Goal: Task Accomplishment & Management: Manage account settings

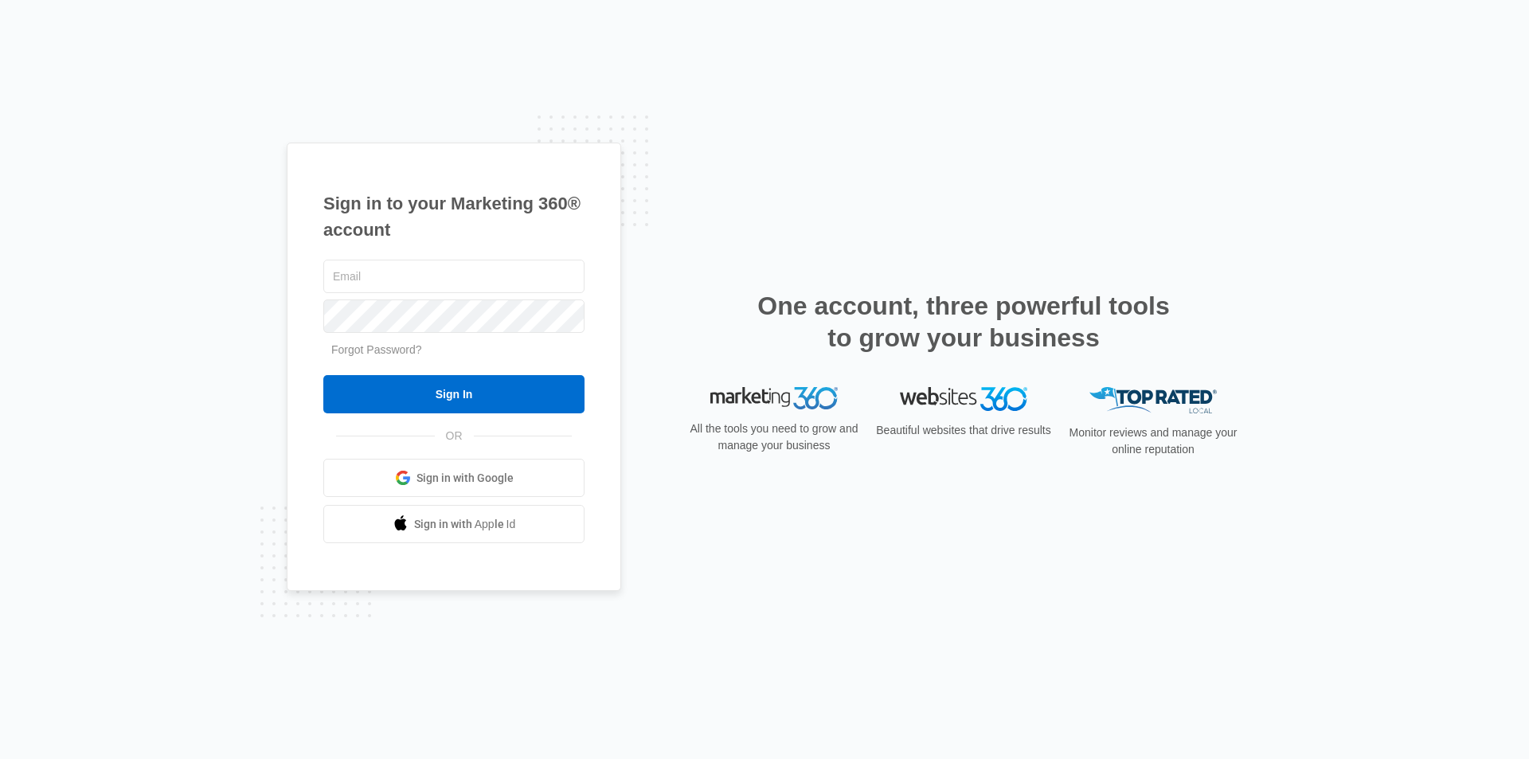
type input "[EMAIL_ADDRESS][DOMAIN_NAME]"
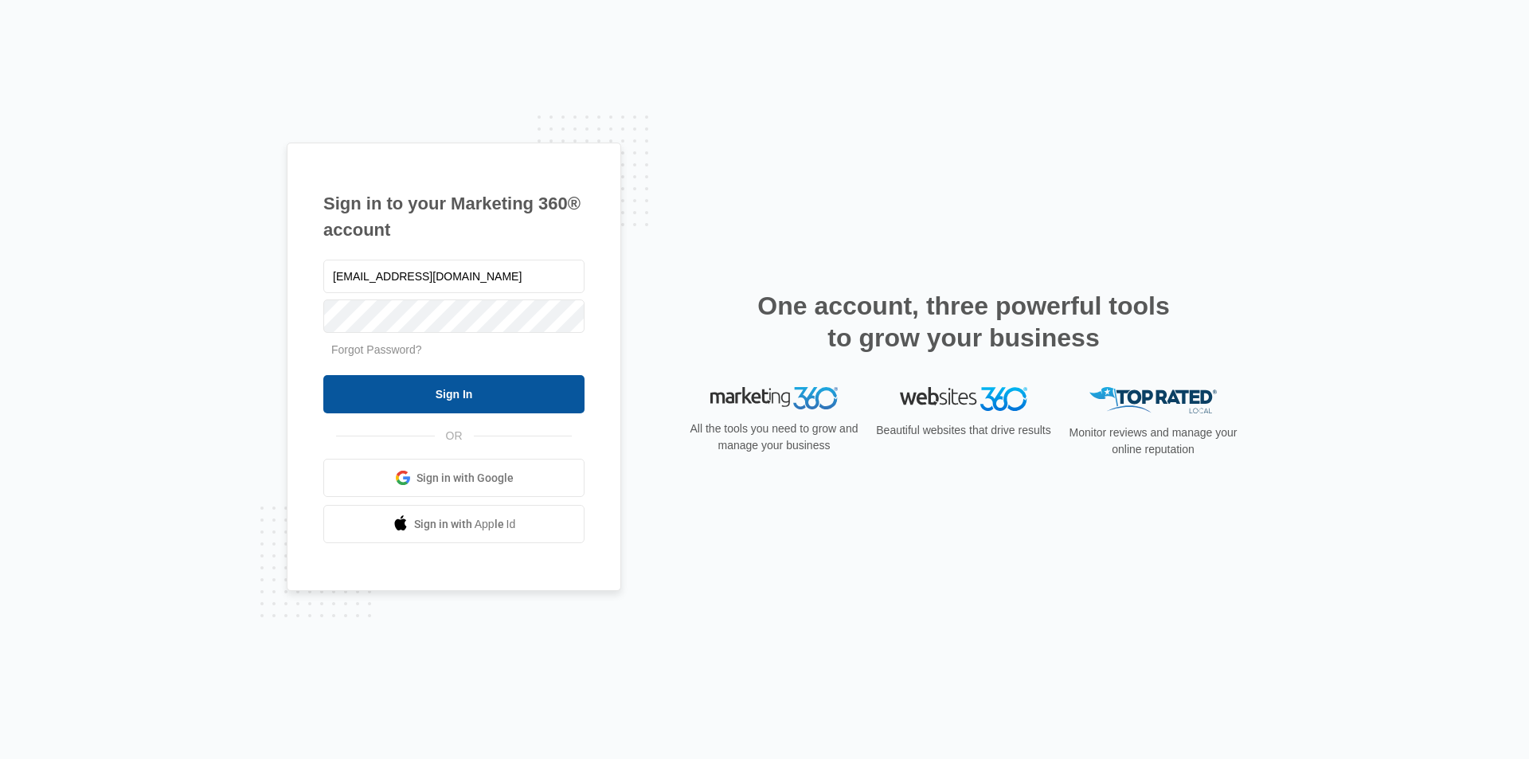
click at [424, 396] on input "Sign In" at bounding box center [453, 394] width 261 height 38
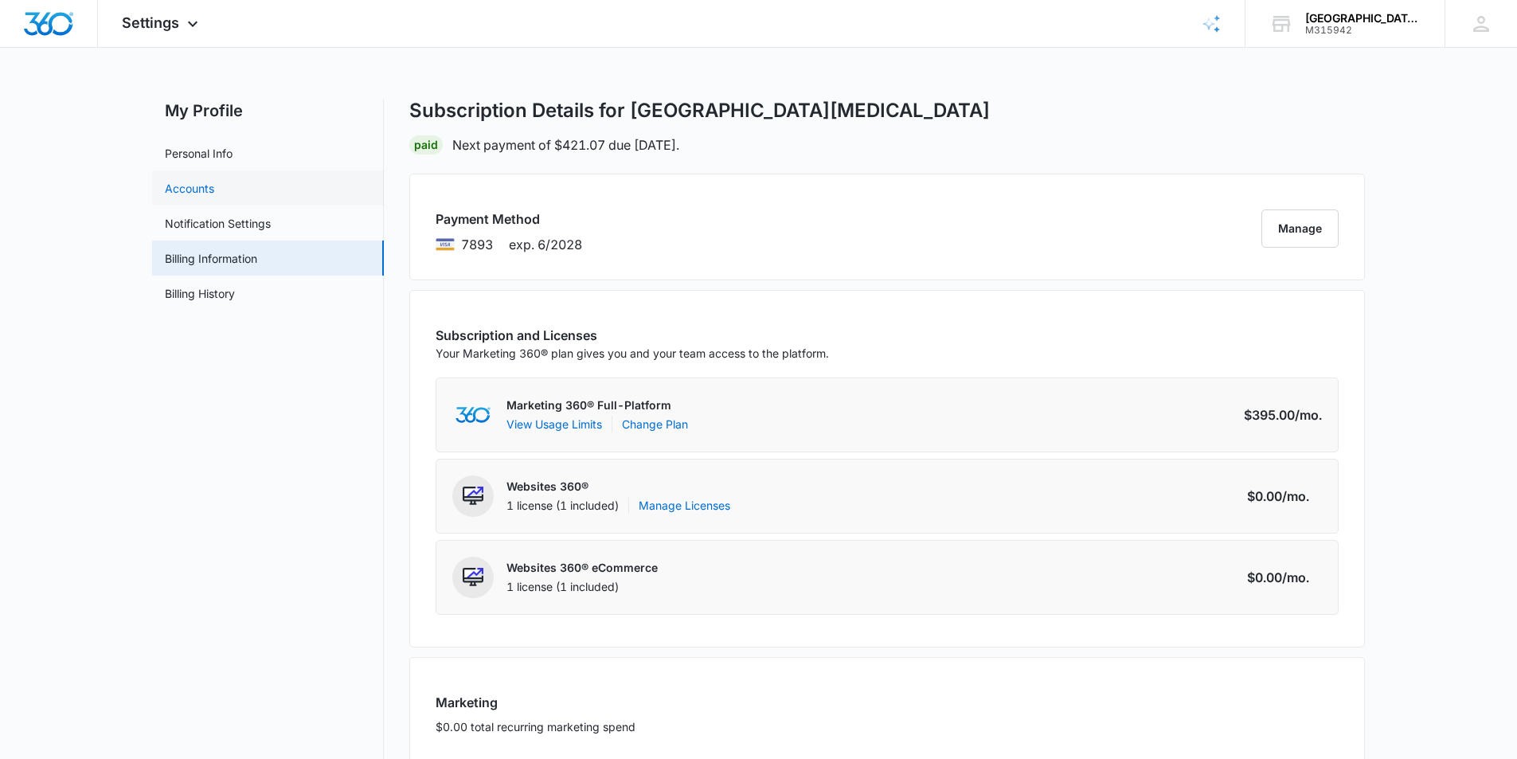
click at [182, 187] on link "Accounts" at bounding box center [189, 188] width 49 height 17
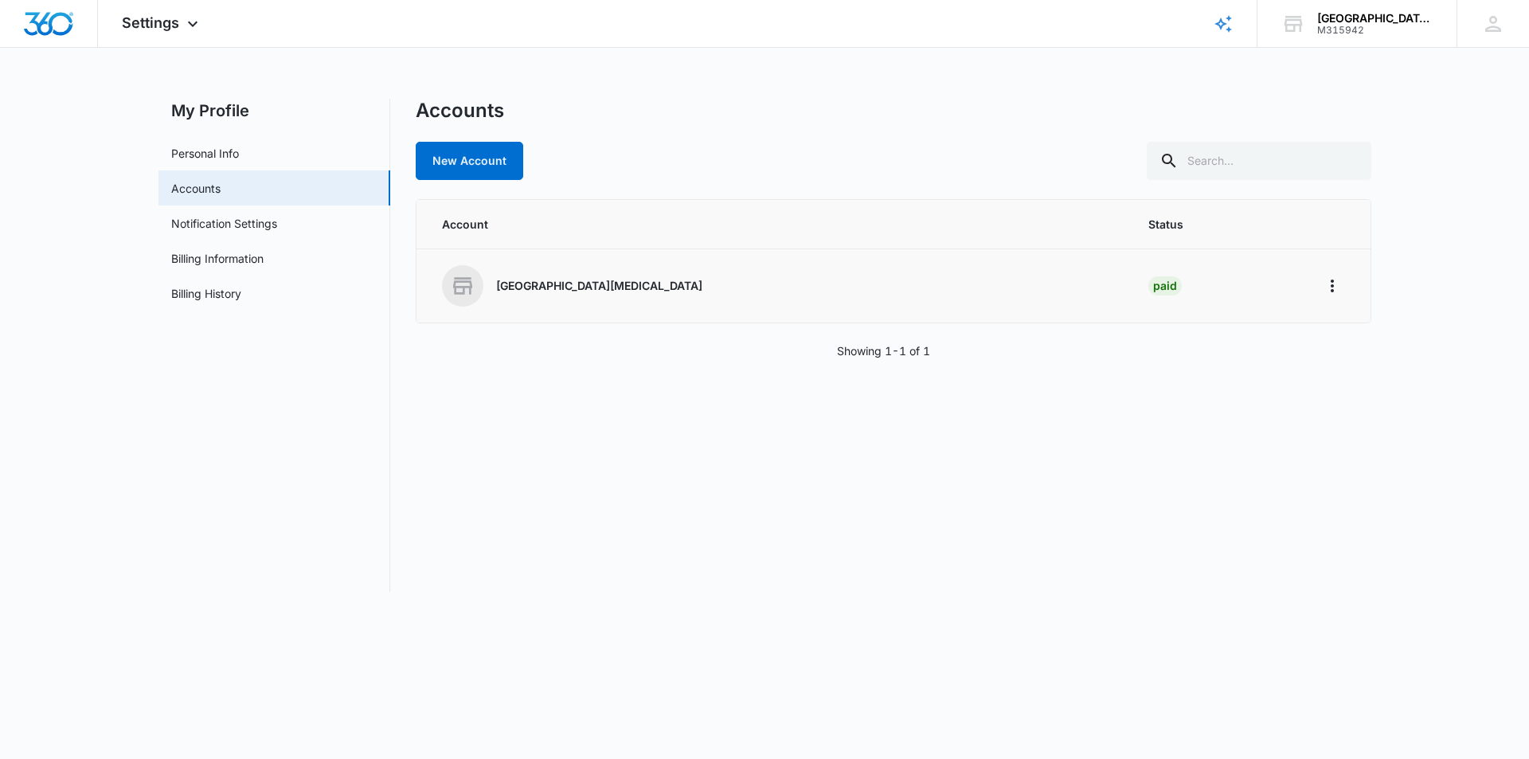
click at [585, 286] on p "[GEOGRAPHIC_DATA][MEDICAL_DATA]" at bounding box center [599, 286] width 206 height 16
click at [1360, 22] on div "PECAN VALLEY CHIROPRACTIC CENTER" at bounding box center [1376, 18] width 116 height 13
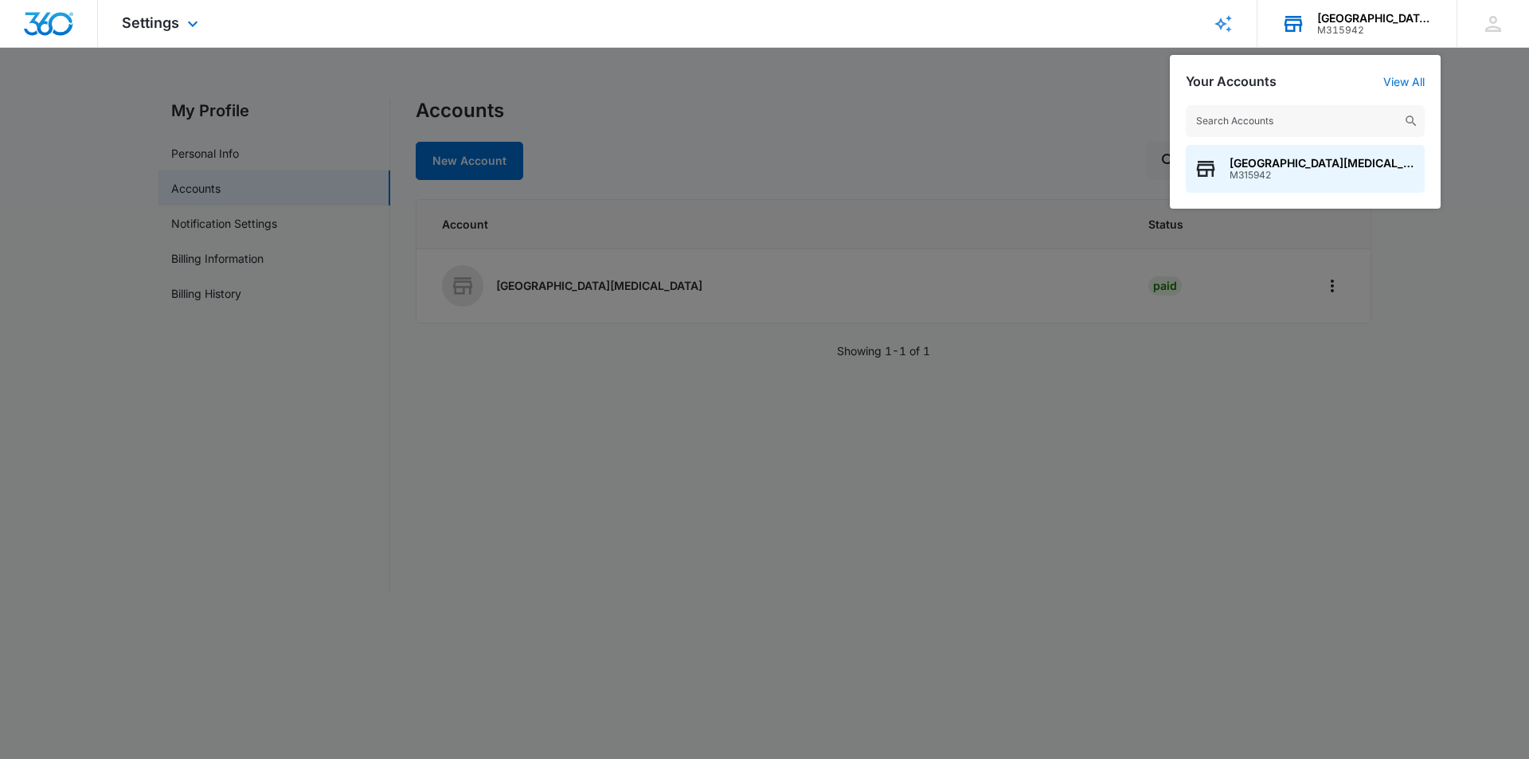
click at [1399, 74] on div "Your Accounts View All" at bounding box center [1305, 81] width 239 height 15
click at [1414, 76] on link "View All" at bounding box center [1404, 82] width 41 height 14
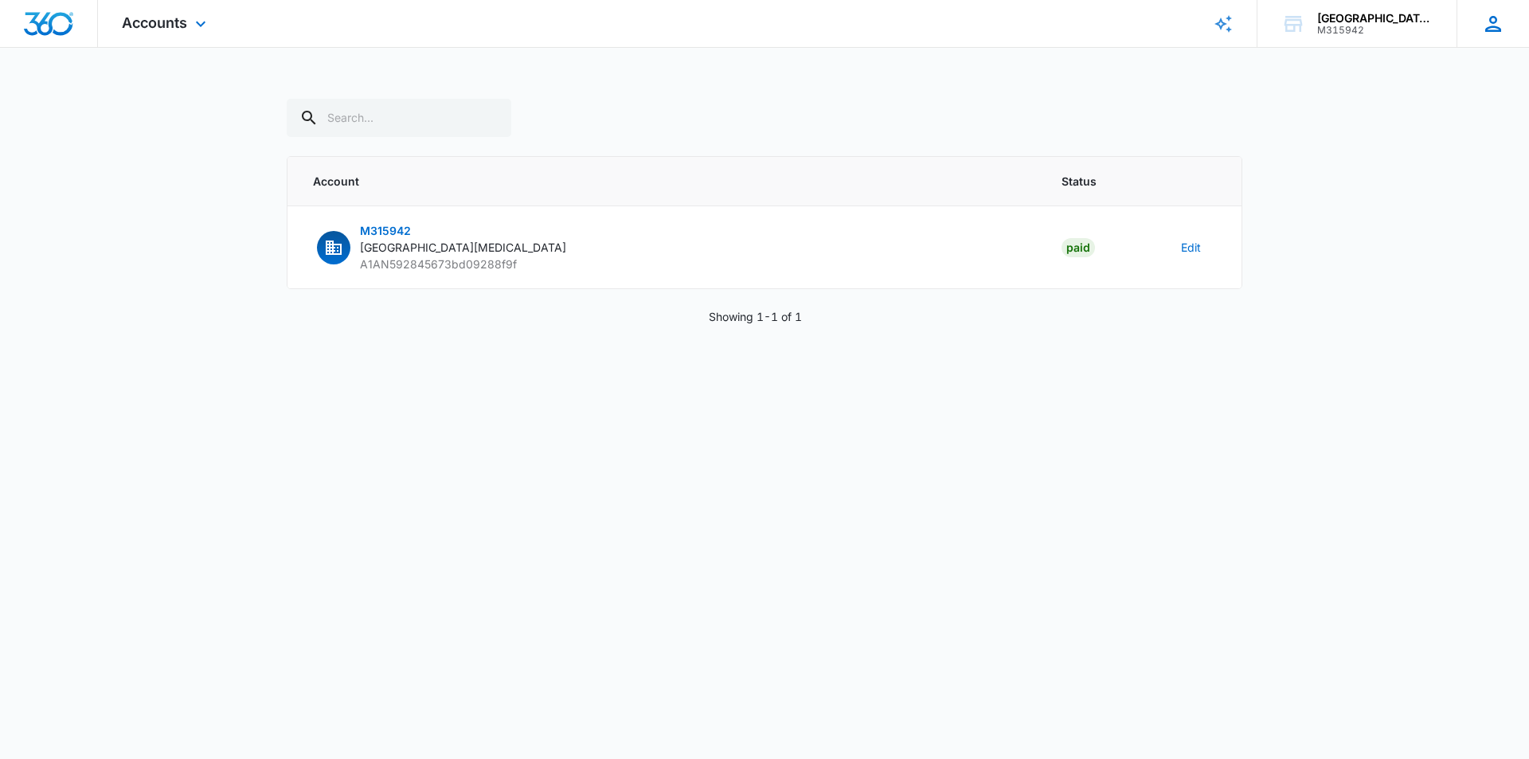
click at [1490, 24] on icon at bounding box center [1494, 24] width 24 height 24
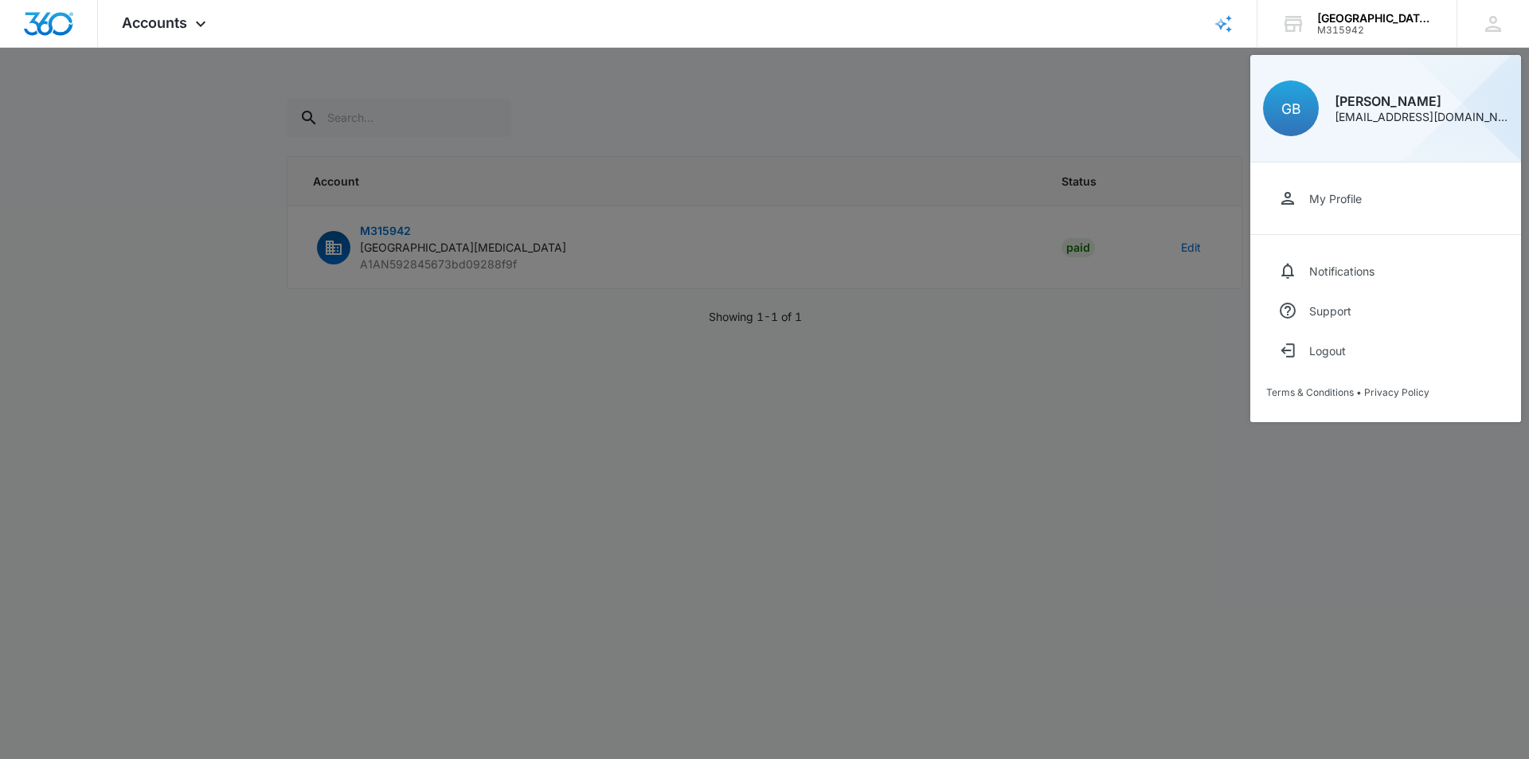
click at [1313, 521] on div at bounding box center [764, 379] width 1529 height 759
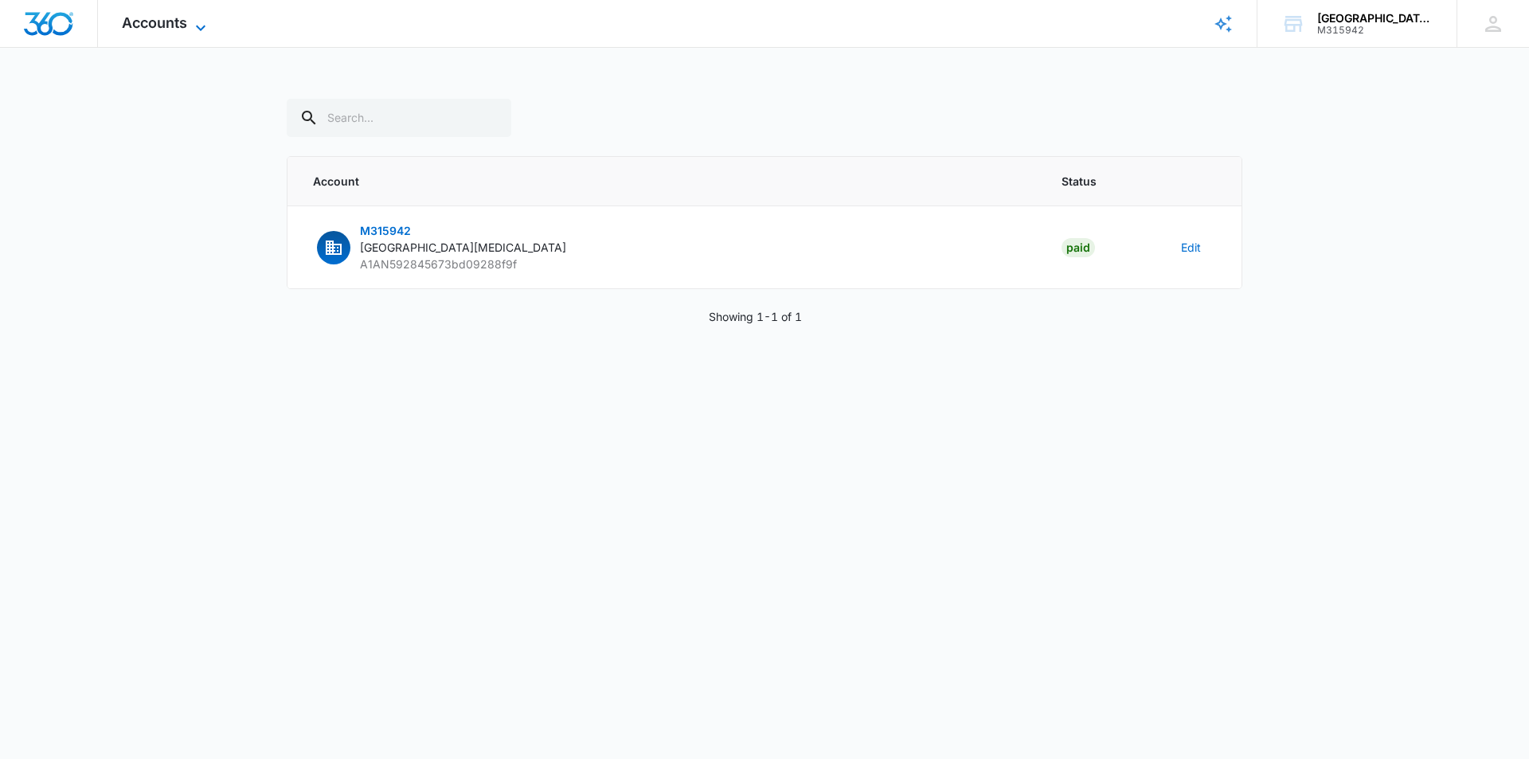
click at [182, 18] on span "Accounts" at bounding box center [154, 22] width 65 height 17
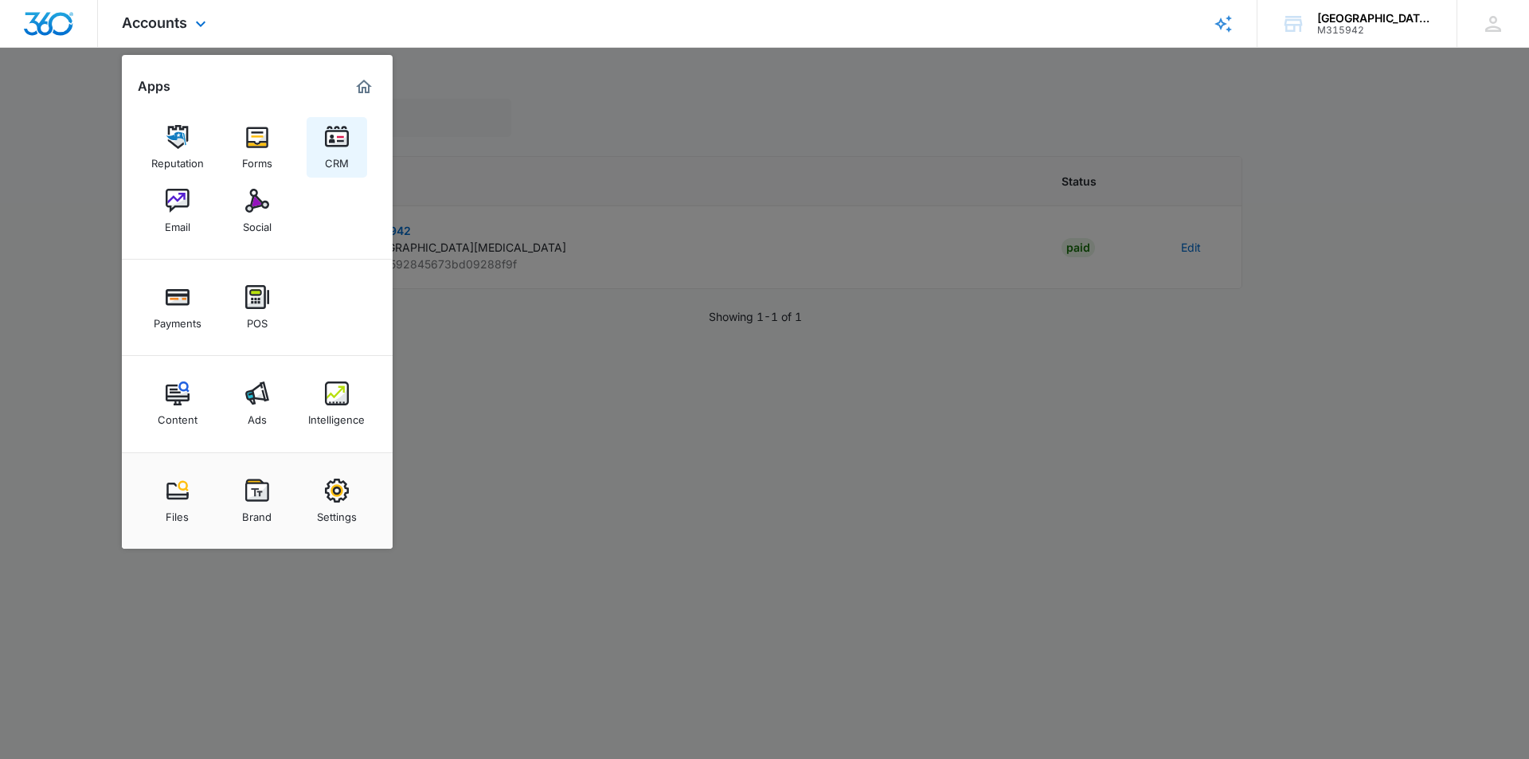
click at [346, 141] on img at bounding box center [337, 137] width 24 height 24
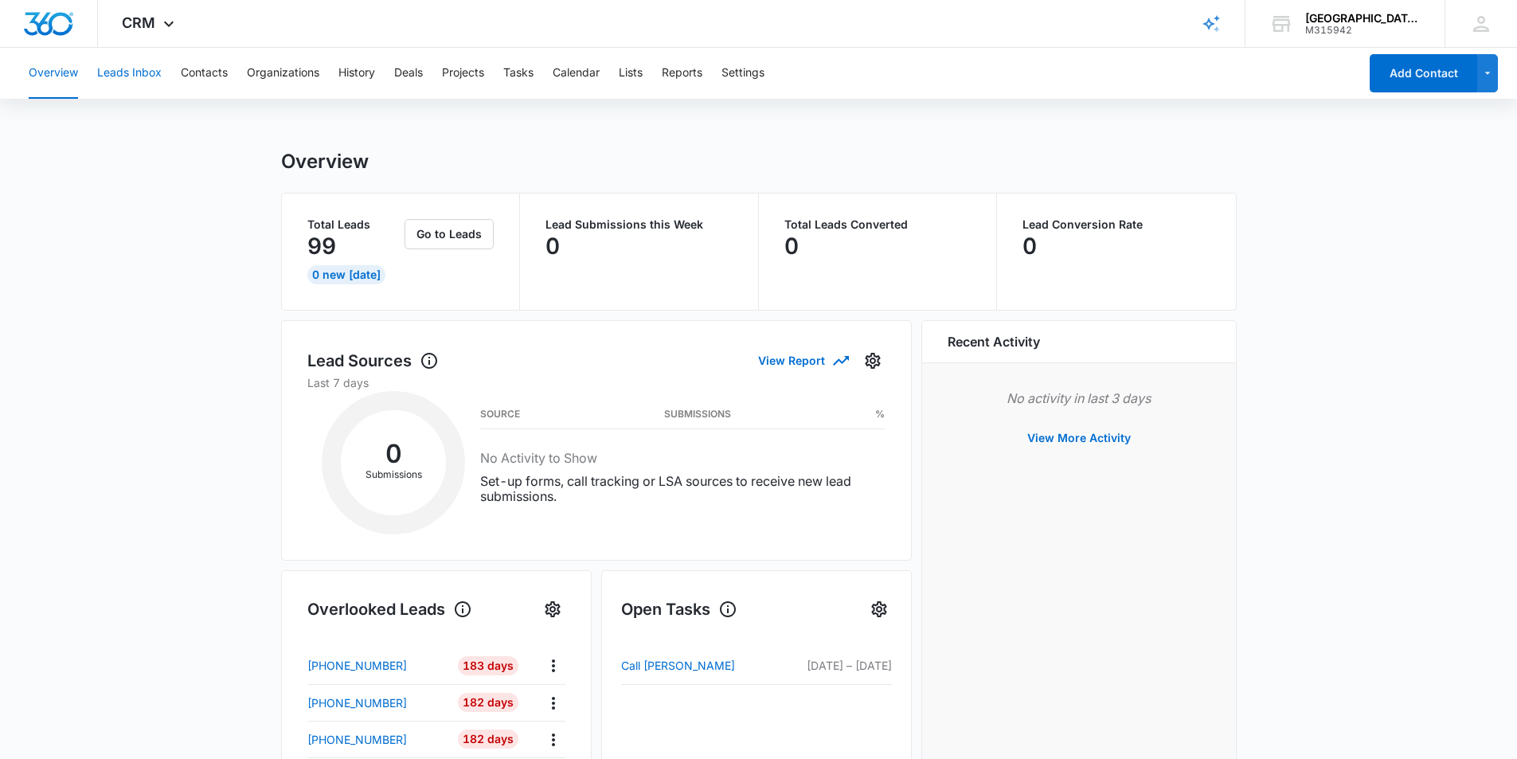
click at [131, 73] on button "Leads Inbox" at bounding box center [129, 73] width 65 height 51
click at [1487, 19] on icon at bounding box center [1482, 24] width 24 height 24
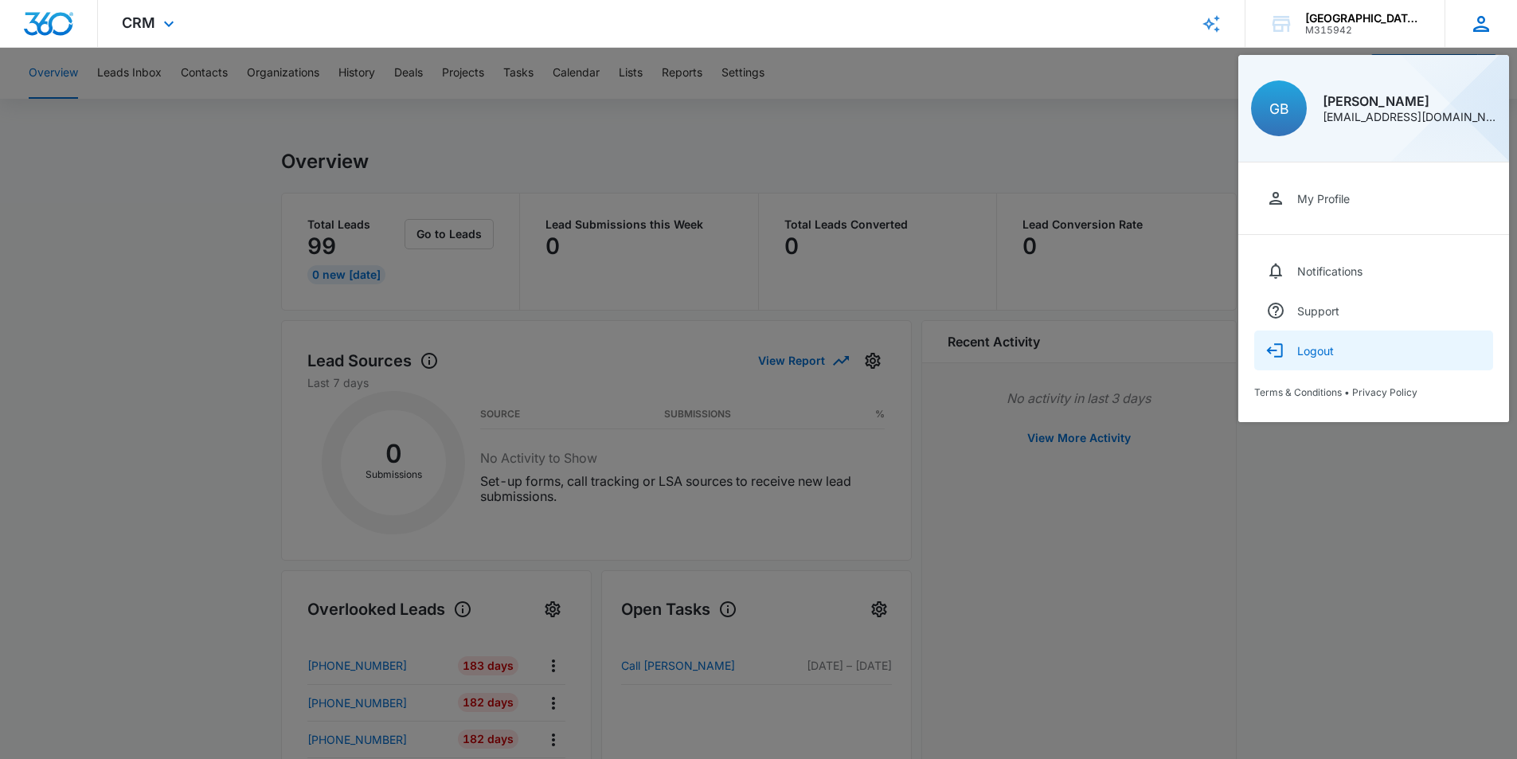
click at [1322, 349] on div "Logout" at bounding box center [1316, 351] width 37 height 14
